Goal: Information Seeking & Learning: Compare options

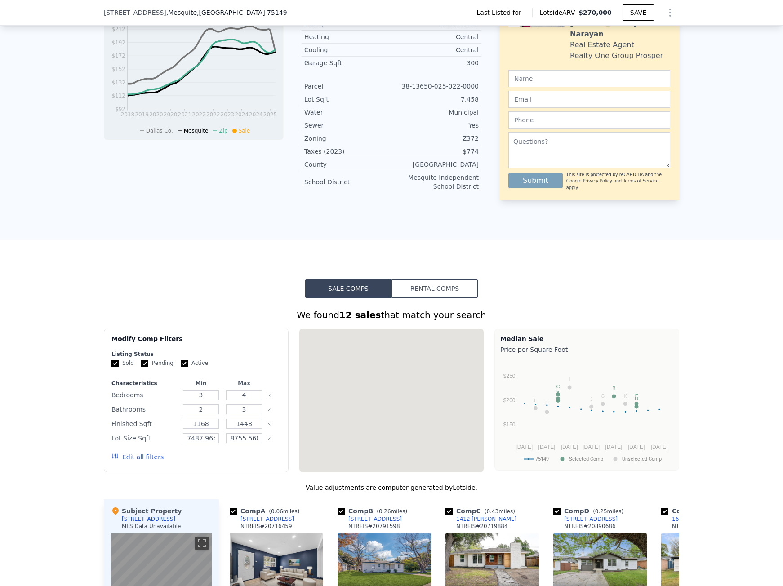
scroll to position [630, 0]
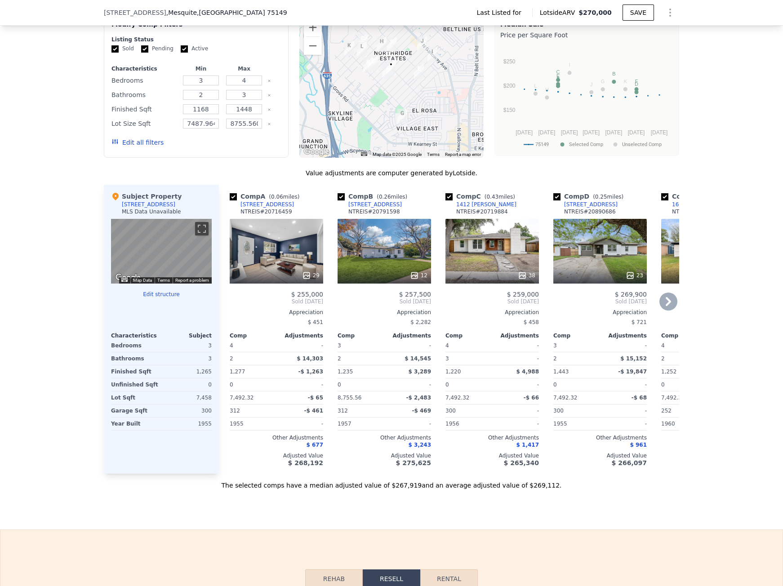
drag, startPoint x: 351, startPoint y: 478, endPoint x: 371, endPoint y: 478, distance: 20.7
click at [371, 474] on div "Comp B ( 0.26 miles) 1302 Belmont St NTREIS # 20791598 12 $ 257,500 Sold May 20…" at bounding box center [384, 329] width 101 height 289
click at [353, 474] on div "Comp B ( 0.26 miles) 1302 Belmont St NTREIS # 20791598 12 $ 257,500 Sold May 20…" at bounding box center [384, 329] width 101 height 289
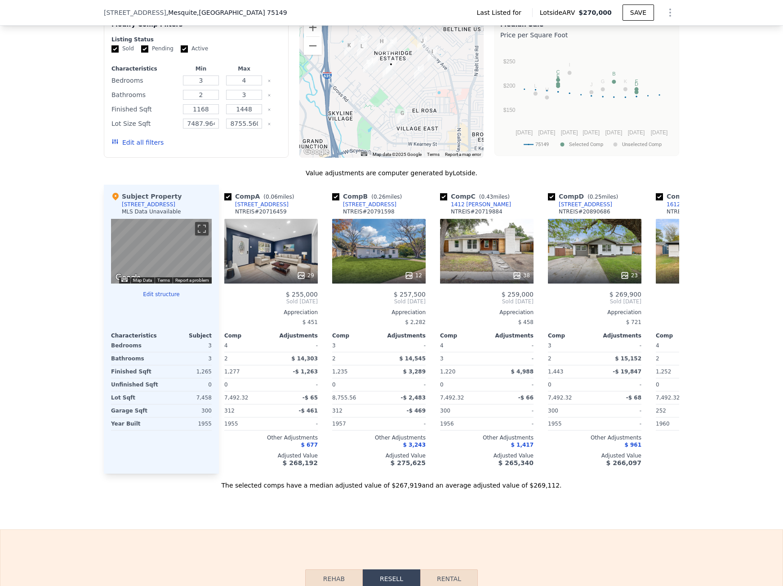
scroll to position [0, 0]
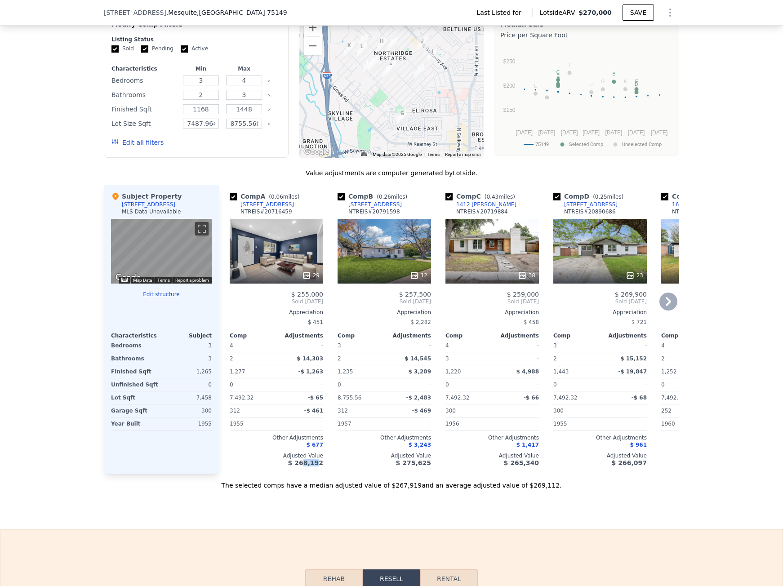
drag, startPoint x: 302, startPoint y: 476, endPoint x: 318, endPoint y: 479, distance: 16.0
click at [318, 474] on div "Comp A ( 0.06 miles) 1401 Hillcrest St NTREIS # 20716459 29 $ 255,000 Sold Dec …" at bounding box center [276, 329] width 101 height 289
click at [253, 490] on div "The selected comps have a median adjusted value of $267,919 and an average adju…" at bounding box center [392, 482] width 576 height 16
click at [661, 304] on icon at bounding box center [669, 302] width 18 height 18
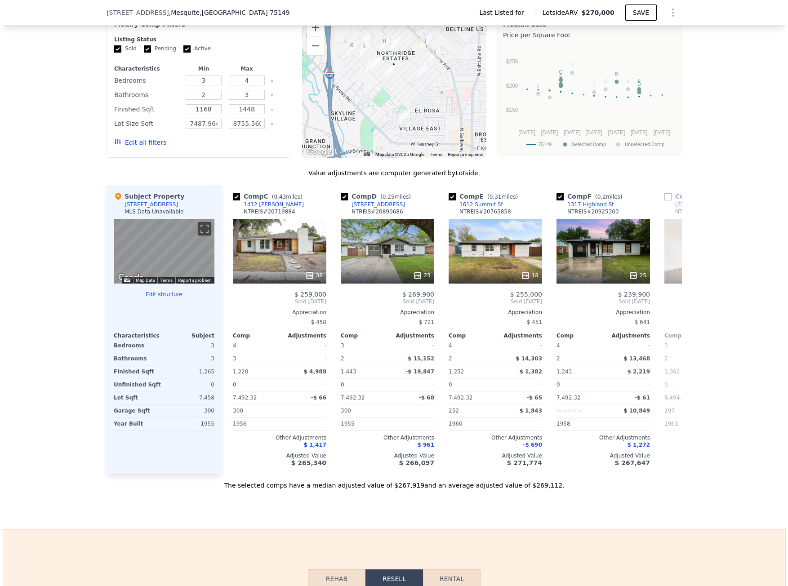
scroll to position [0, 216]
click at [669, 305] on icon at bounding box center [671, 301] width 5 height 9
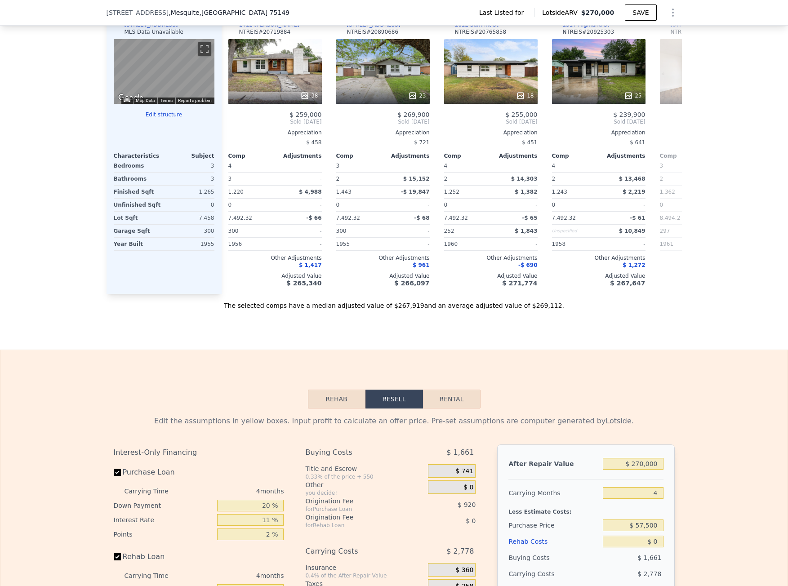
scroll to position [0, 221]
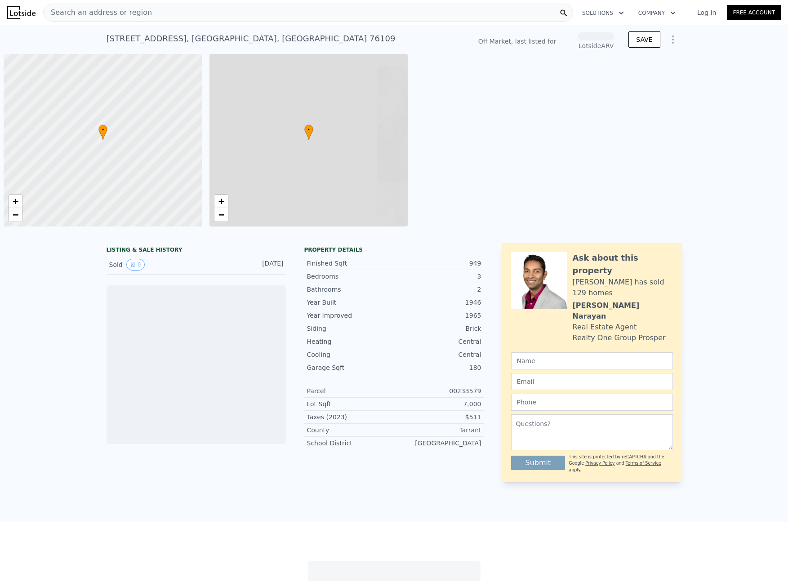
scroll to position [0, 4]
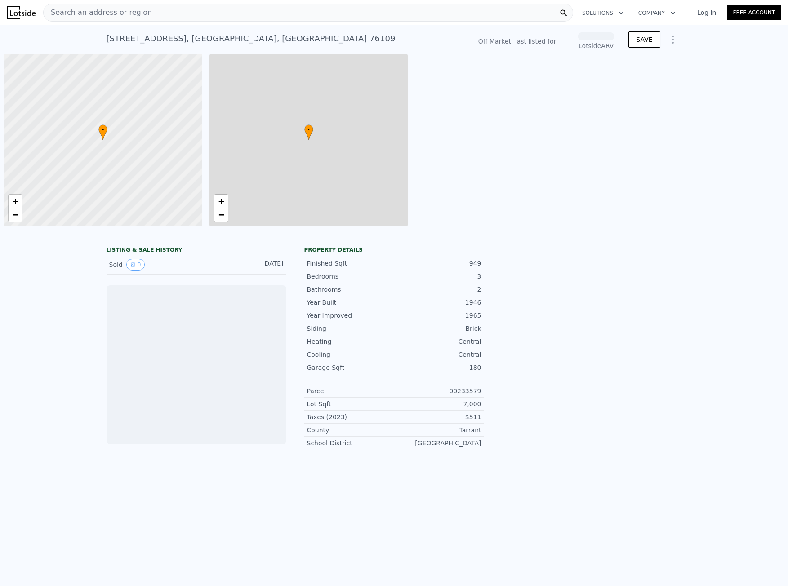
scroll to position [0, 4]
